Goal: Information Seeking & Learning: Learn about a topic

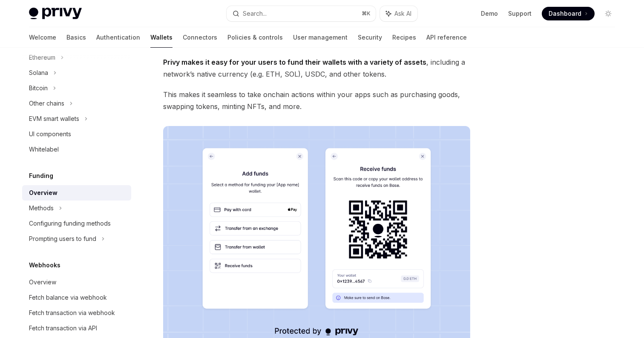
scroll to position [55, 0]
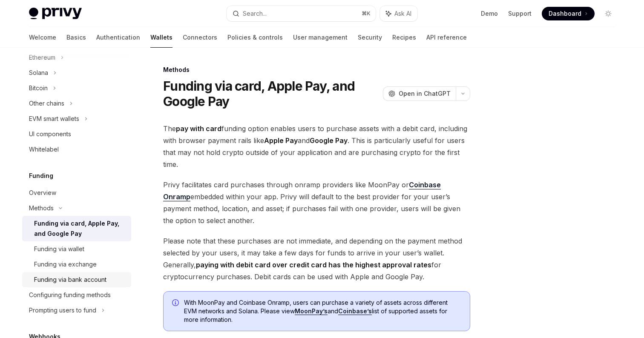
click at [92, 283] on div "Funding via bank account" at bounding box center [70, 280] width 72 height 10
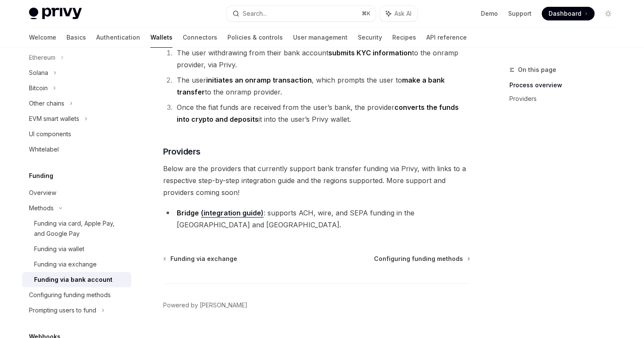
scroll to position [185, 0]
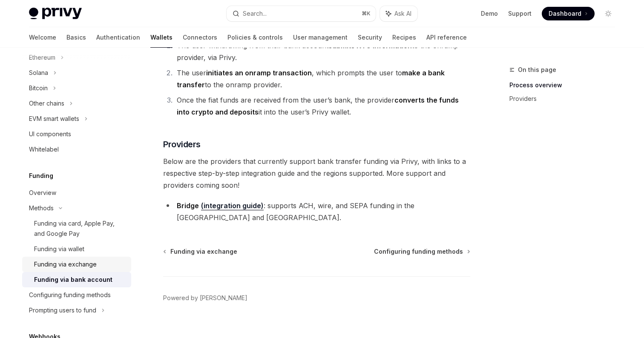
click at [94, 266] on div "Funding via exchange" at bounding box center [65, 264] width 63 height 10
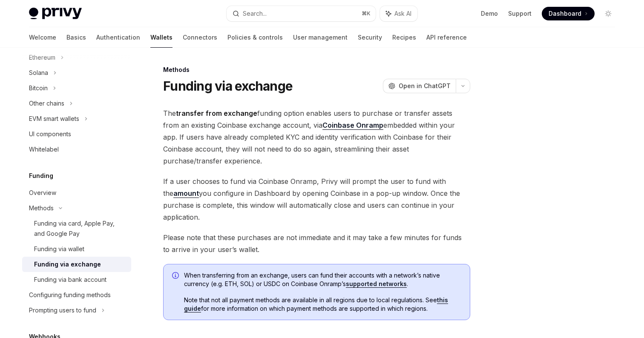
scroll to position [108, 0]
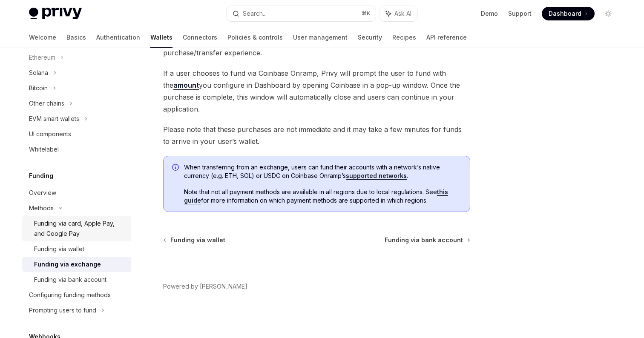
click at [75, 233] on div "Funding via card, Apple Pay, and Google Pay" at bounding box center [80, 229] width 92 height 20
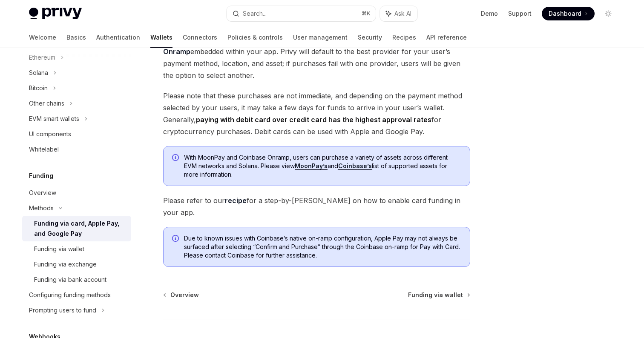
scroll to position [189, 0]
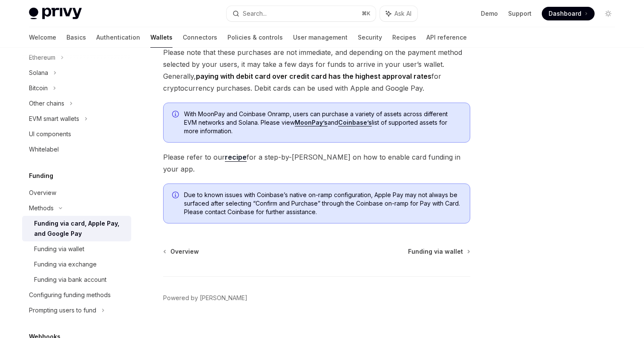
click at [360, 122] on link "Coinbase’s" at bounding box center [355, 123] width 34 height 8
click at [59, 196] on div "Overview" at bounding box center [77, 193] width 97 height 10
type textarea "*"
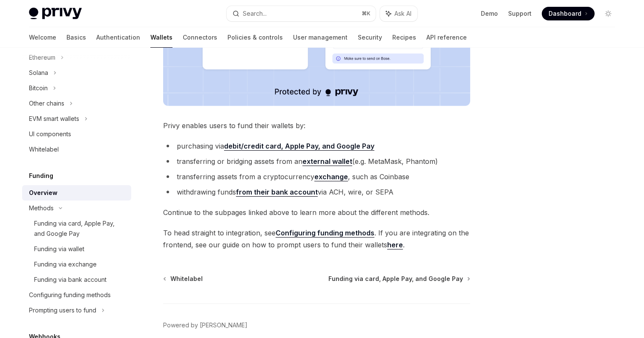
scroll to position [330, 0]
